Goal: Task Accomplishment & Management: Manage account settings

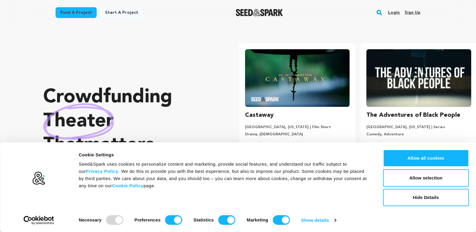
click at [411, 12] on link "Sign up" at bounding box center [412, 13] width 16 height 10
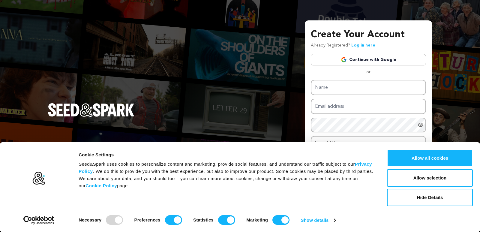
click at [390, 62] on link "Continue with Google" at bounding box center [368, 59] width 115 height 11
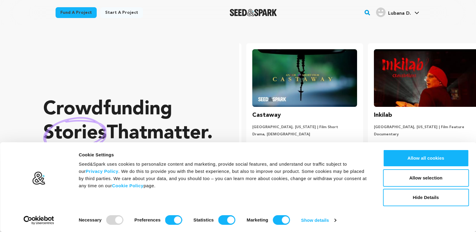
scroll to position [0, 126]
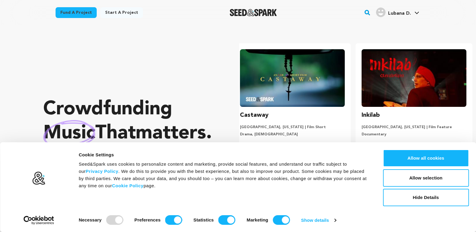
click at [403, 15] on span "Lubana D." at bounding box center [399, 13] width 23 height 5
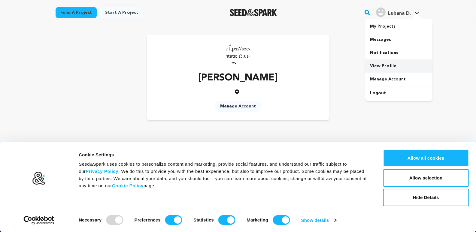
click at [387, 69] on link "View Profile" at bounding box center [398, 65] width 67 height 13
click at [246, 106] on link "Manage Account" at bounding box center [237, 106] width 45 height 11
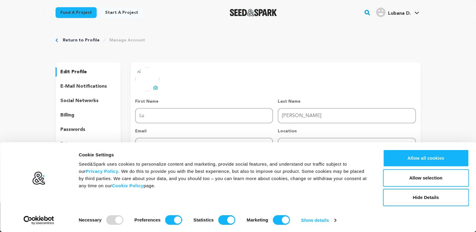
type input "L"
type input "mytours"
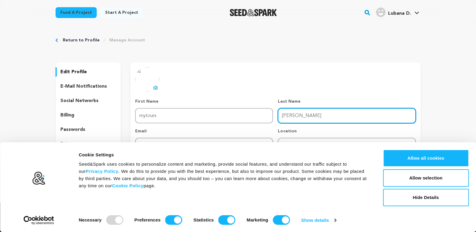
drag, startPoint x: 315, startPoint y: 115, endPoint x: 261, endPoint y: 115, distance: 54.0
click at [261, 115] on div "First Name First Name mytours Last Name Last Name Diksha Email Email dikshaluba…" at bounding box center [275, 125] width 280 height 55
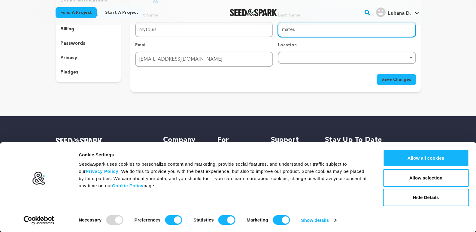
scroll to position [90, 0]
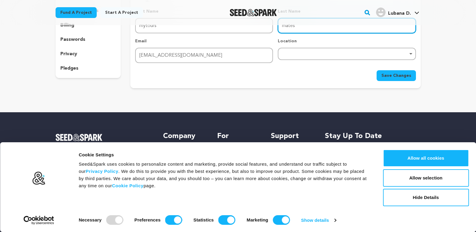
click at [303, 52] on div "Remove item" at bounding box center [347, 54] width 138 height 12
type input "mates"
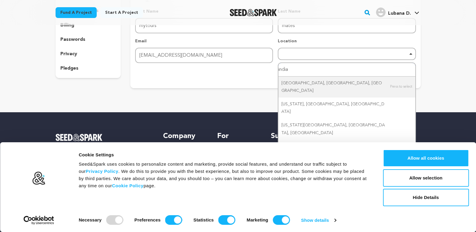
click at [311, 73] on input "india" at bounding box center [346, 70] width 137 height 14
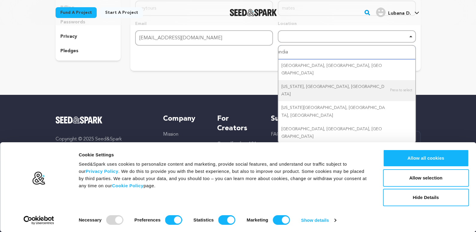
scroll to position [124, 0]
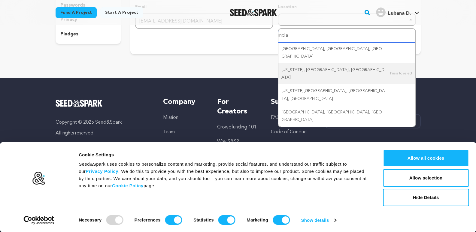
type input "india"
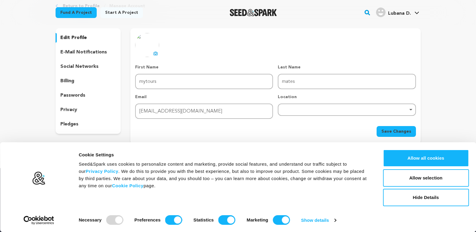
click at [149, 49] on img at bounding box center [147, 45] width 24 height 24
click at [154, 51] on button "uploading spinner upload profile image" at bounding box center [155, 53] width 7 height 7
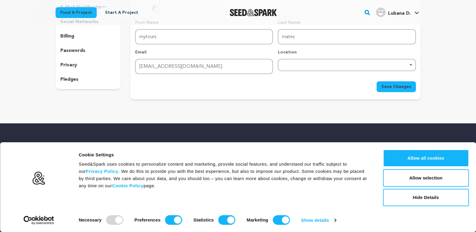
scroll to position [124, 0]
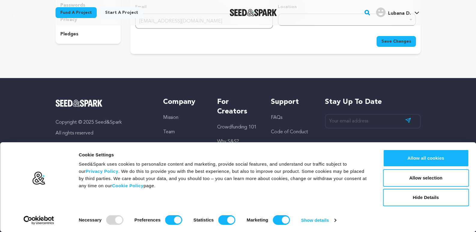
click at [382, 40] on button "Save Changes" at bounding box center [395, 41] width 39 height 11
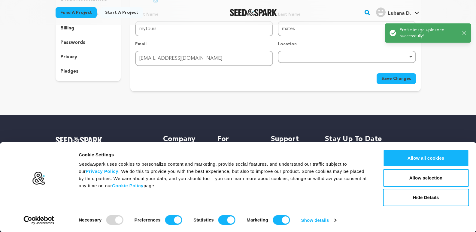
scroll to position [34, 0]
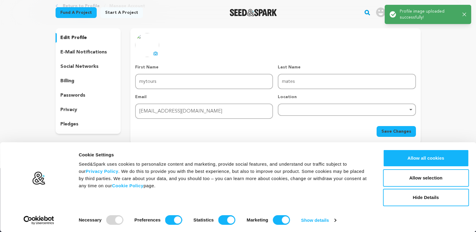
click at [77, 64] on p "social networks" at bounding box center [79, 66] width 38 height 7
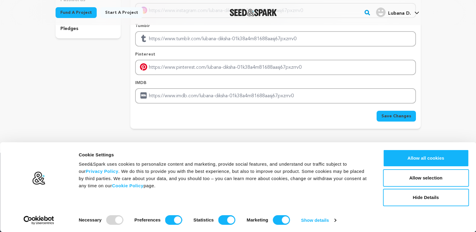
scroll to position [154, 0]
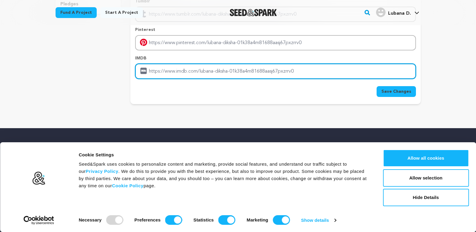
click at [169, 75] on input "Enter IMDB profile link" at bounding box center [275, 71] width 280 height 15
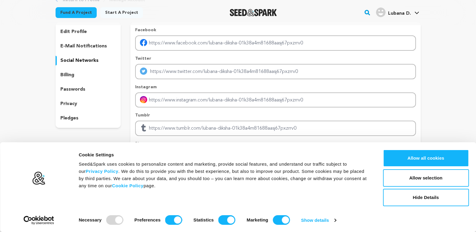
scroll to position [34, 0]
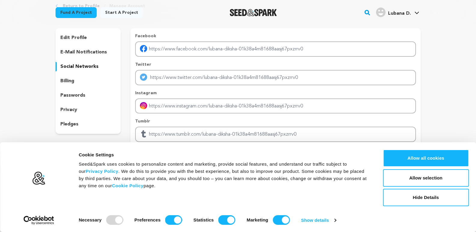
click at [83, 64] on p "social networks" at bounding box center [79, 66] width 38 height 7
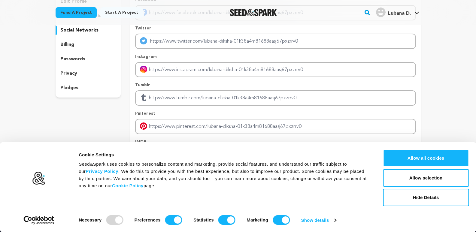
scroll to position [124, 0]
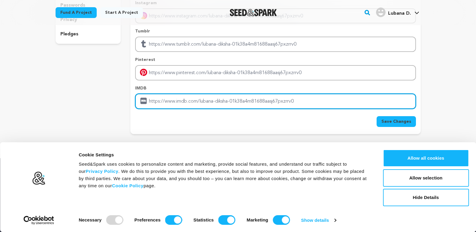
click at [167, 100] on input "Enter IMDB profile link" at bounding box center [275, 101] width 280 height 15
paste input "https://mytoursmates.com/"
type input "https://mytoursmates.com/"
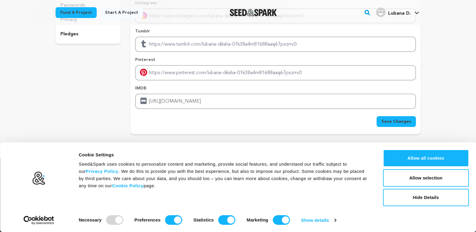
click at [403, 120] on span "Save Changes" at bounding box center [396, 122] width 30 height 6
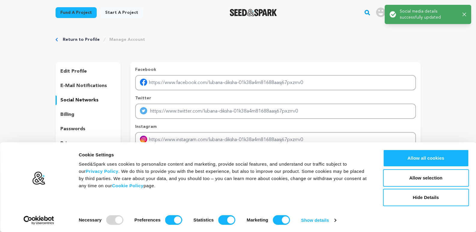
scroll to position [0, 0]
click at [380, 15] on div "Success: Info: Warning: Error: Social media details successfully updated Close …" at bounding box center [428, 14] width 96 height 29
click at [466, 16] on div "Success: Info: Warning: Error: Social media details successfully updated Close …" at bounding box center [428, 14] width 86 height 19
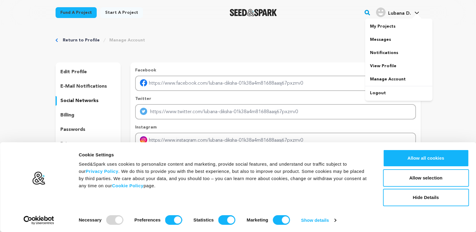
click at [409, 14] on span "Lubana D." at bounding box center [399, 13] width 23 height 5
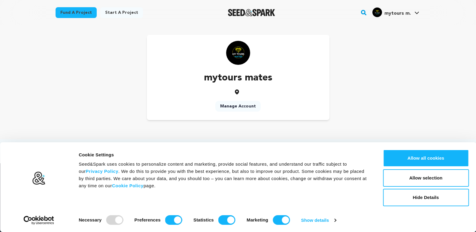
click at [240, 107] on link "Manage Account" at bounding box center [237, 106] width 45 height 11
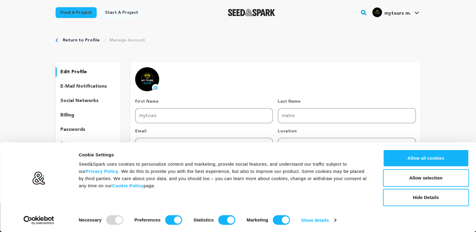
click at [116, 11] on link "Start a project" at bounding box center [121, 12] width 43 height 11
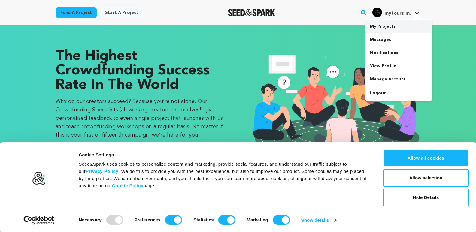
click at [392, 27] on link "My Projects" at bounding box center [398, 26] width 67 height 13
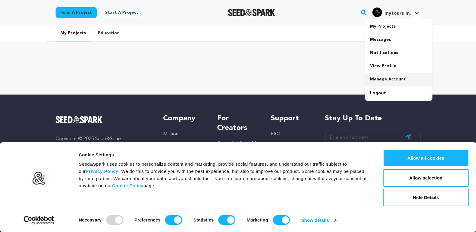
click at [393, 80] on link "Manage Account" at bounding box center [398, 79] width 67 height 13
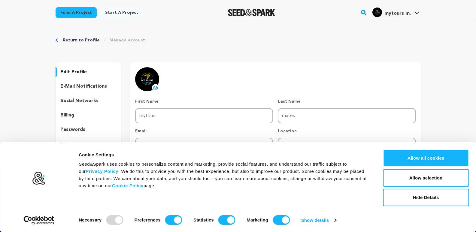
click at [79, 87] on p "e-mail notifications" at bounding box center [83, 86] width 47 height 7
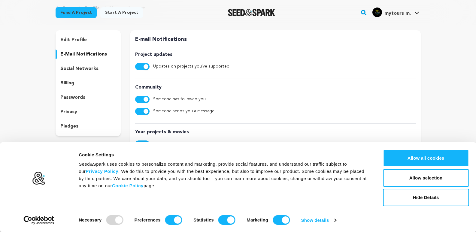
scroll to position [30, 0]
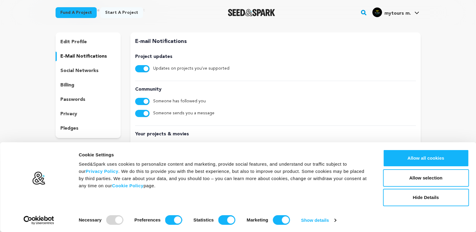
click at [70, 115] on p "privacy" at bounding box center [68, 113] width 17 height 7
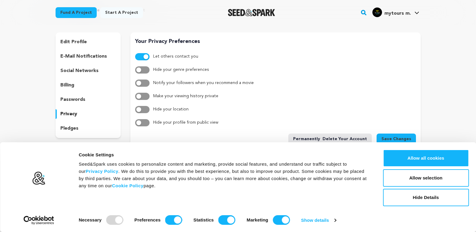
click at [85, 65] on div "edit profile e-mail notifications social networks billing passwords privacy ple…" at bounding box center [88, 85] width 65 height 106
click at [83, 70] on p "social networks" at bounding box center [79, 70] width 38 height 7
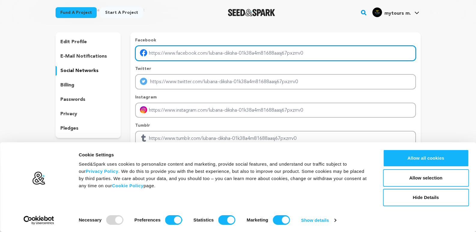
click at [172, 55] on input "Enter facebook profile link" at bounding box center [275, 53] width 280 height 15
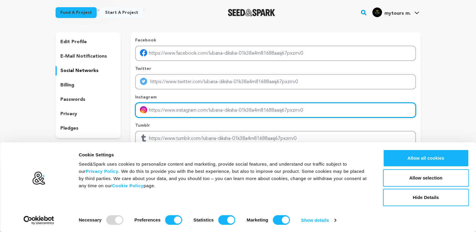
click at [182, 117] on input "Enter instagram handle link" at bounding box center [275, 110] width 280 height 15
paste input "https://www.instagram.com/mytoursmates/"
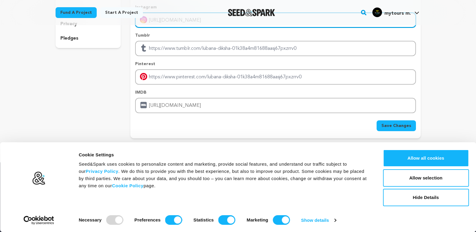
type input "https://www.instagram.com/mytoursmates/"
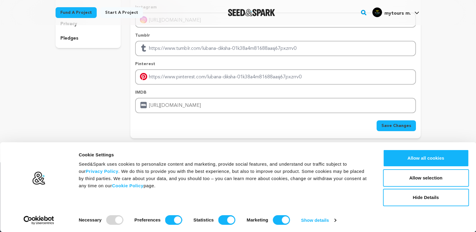
click at [411, 127] on button "Save Changes" at bounding box center [395, 125] width 39 height 11
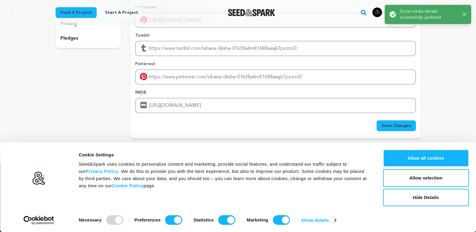
scroll to position [0, 0]
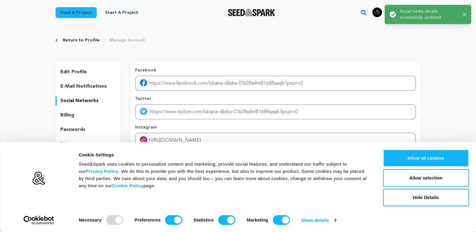
click at [464, 14] on icon "button" at bounding box center [464, 15] width 4 height 4
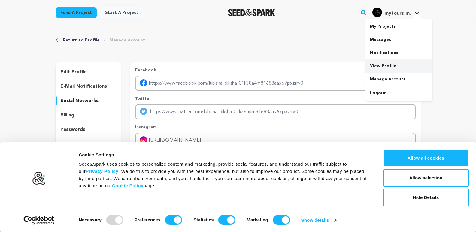
click at [389, 64] on link "View Profile" at bounding box center [398, 65] width 67 height 13
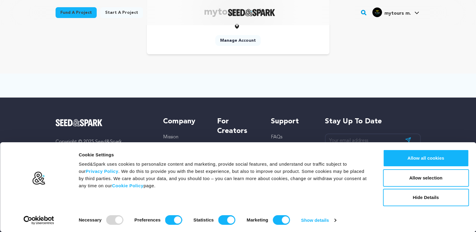
scroll to position [85, 0]
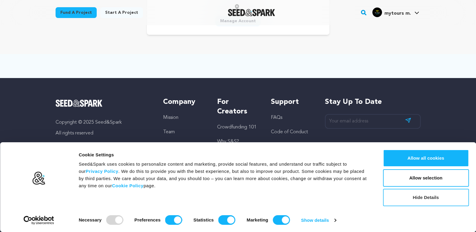
click at [425, 202] on button "Hide Details" at bounding box center [426, 197] width 86 height 17
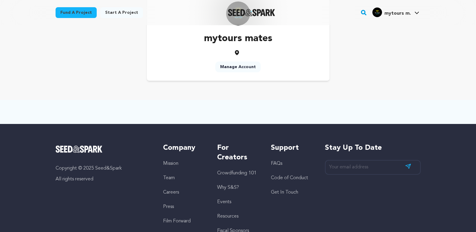
scroll to position [0, 0]
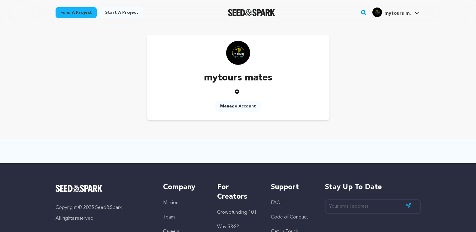
click at [242, 82] on p "mytours mates" at bounding box center [238, 78] width 68 height 14
click at [230, 77] on p "mytours mates" at bounding box center [238, 78] width 68 height 14
click at [234, 58] on img at bounding box center [238, 53] width 24 height 24
